Goal: Navigation & Orientation: Find specific page/section

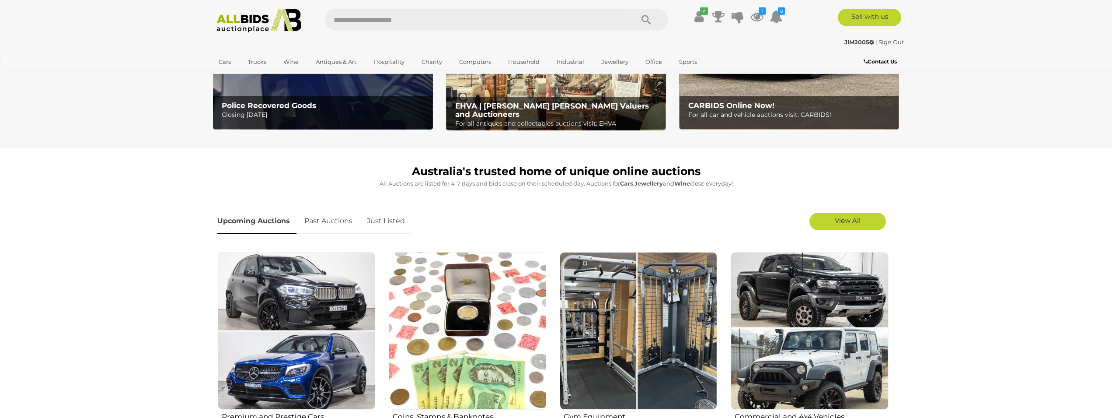
scroll to position [223, 0]
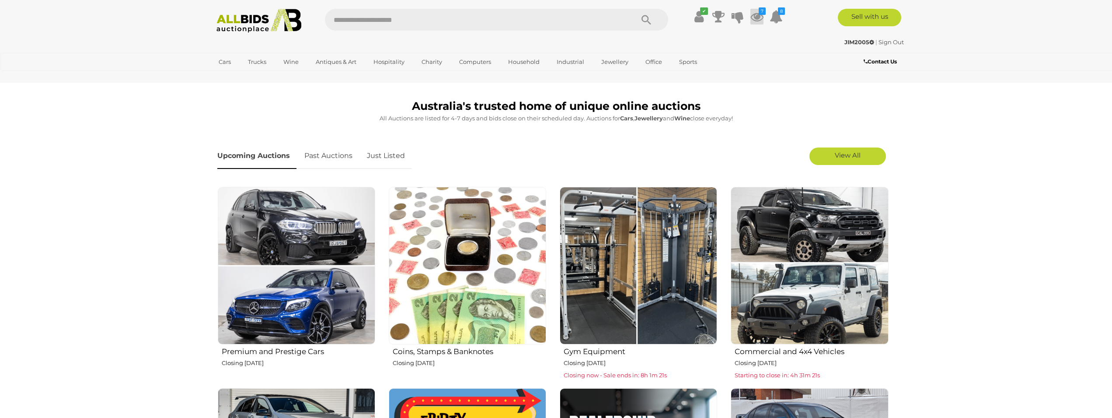
click at [759, 17] on icon at bounding box center [756, 17] width 13 height 16
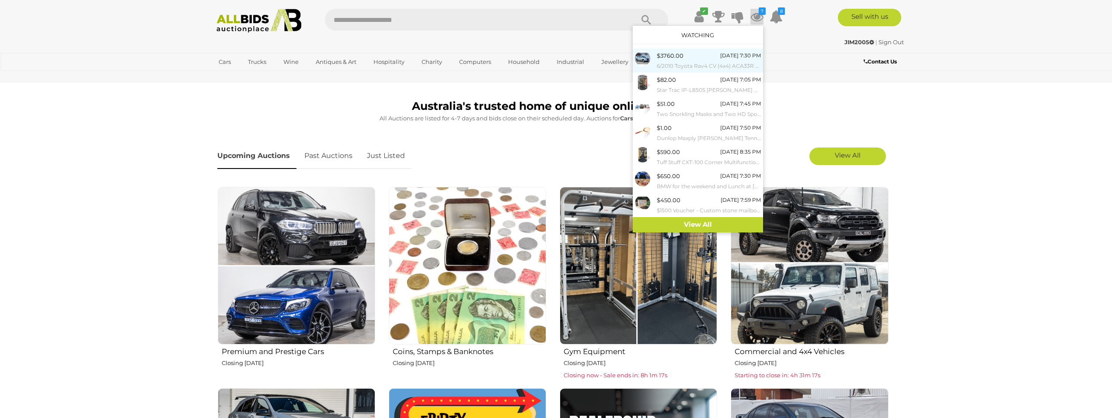
click at [683, 57] on div "$3760.00 Today 7:30 PM 6/2010 Toyota Rav4 CV (4x4) ACA33R 08 UPGRADE 4d Wagon S…" at bounding box center [709, 61] width 104 height 20
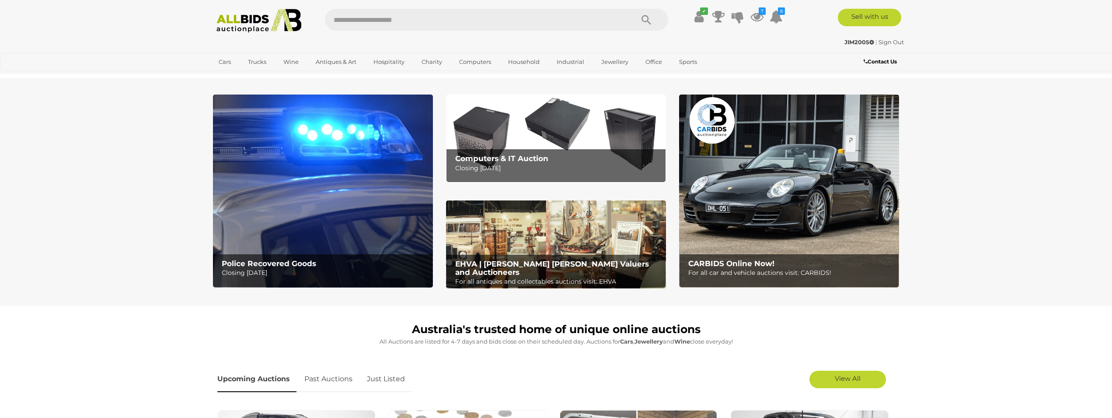
scroll to position [223, 0]
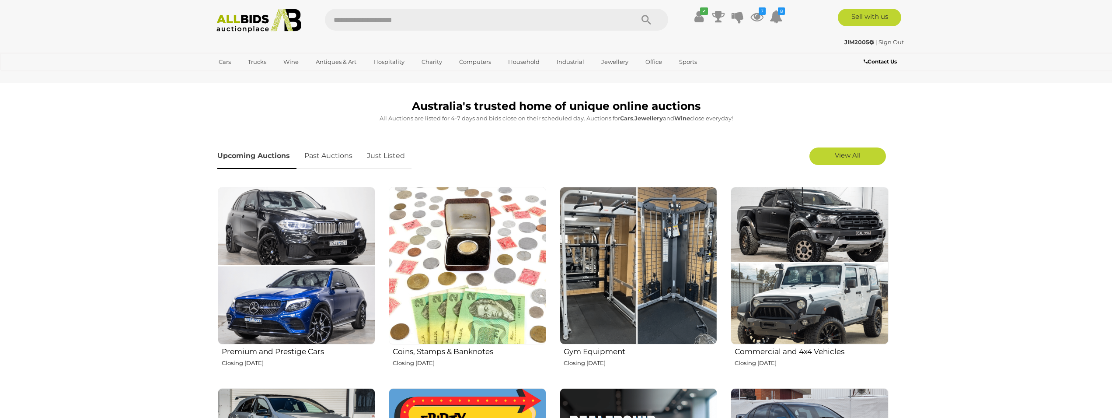
click at [663, 247] on img at bounding box center [638, 265] width 157 height 157
